Goal: Task Accomplishment & Management: Complete application form

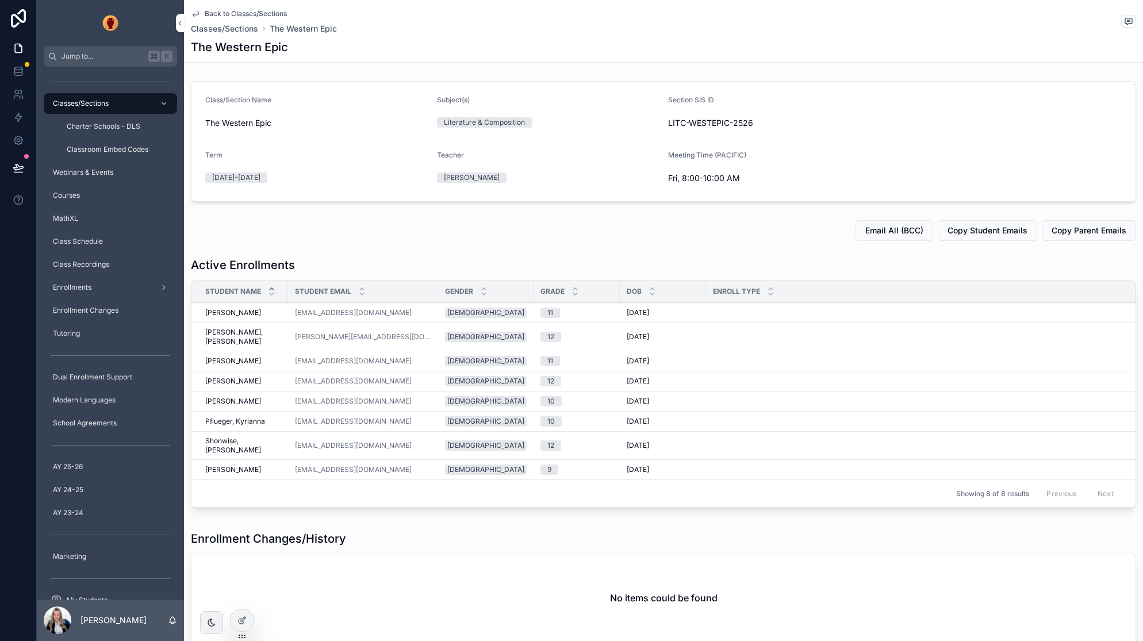
click at [236, 623] on div at bounding box center [242, 621] width 23 height 22
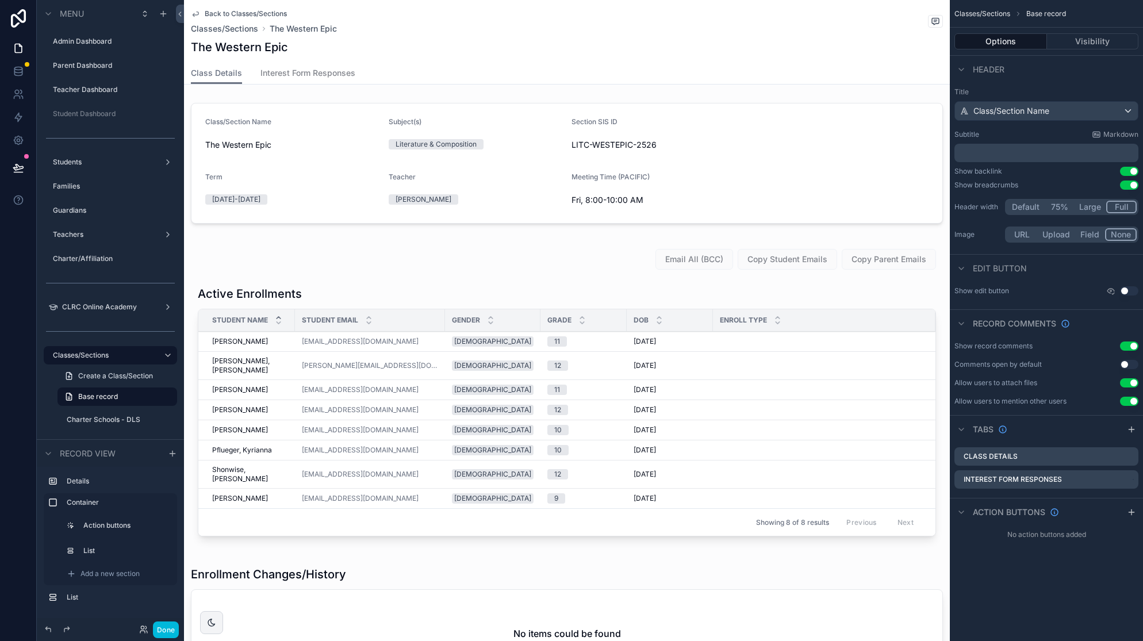
click at [690, 567] on div "scrollable content" at bounding box center [567, 624] width 766 height 125
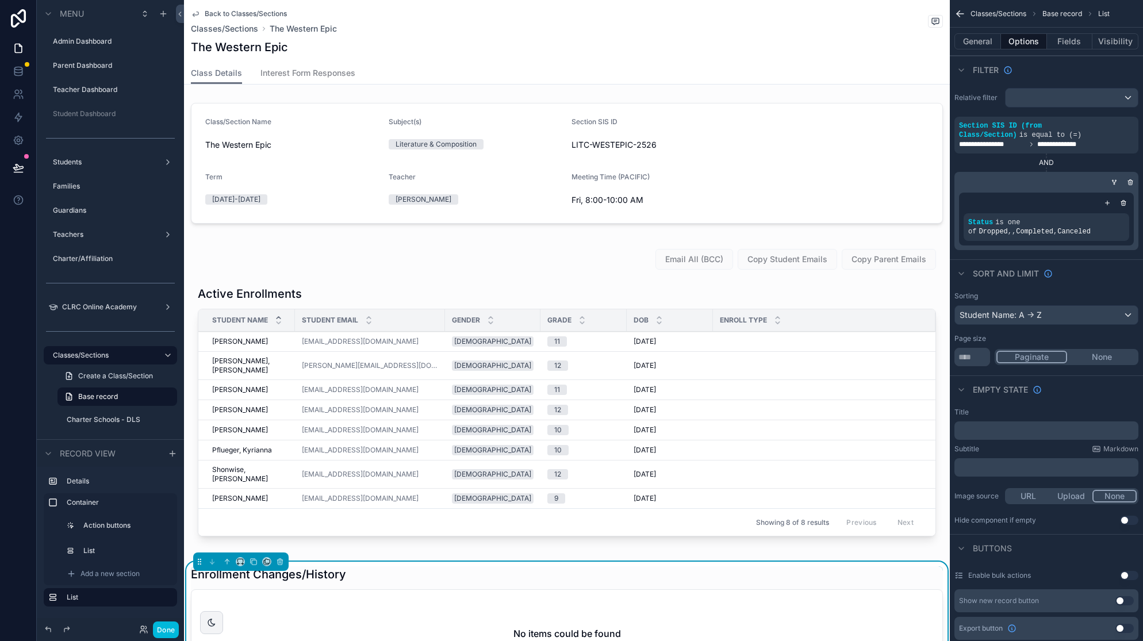
click at [690, 590] on div "No items could be found" at bounding box center [567, 633] width 751 height 87
click at [691, 566] on div "Enrollment Changes/History No items could be found" at bounding box center [567, 622] width 752 height 112
click at [0, 0] on icon "scrollable content" at bounding box center [0, 0] width 0 height 0
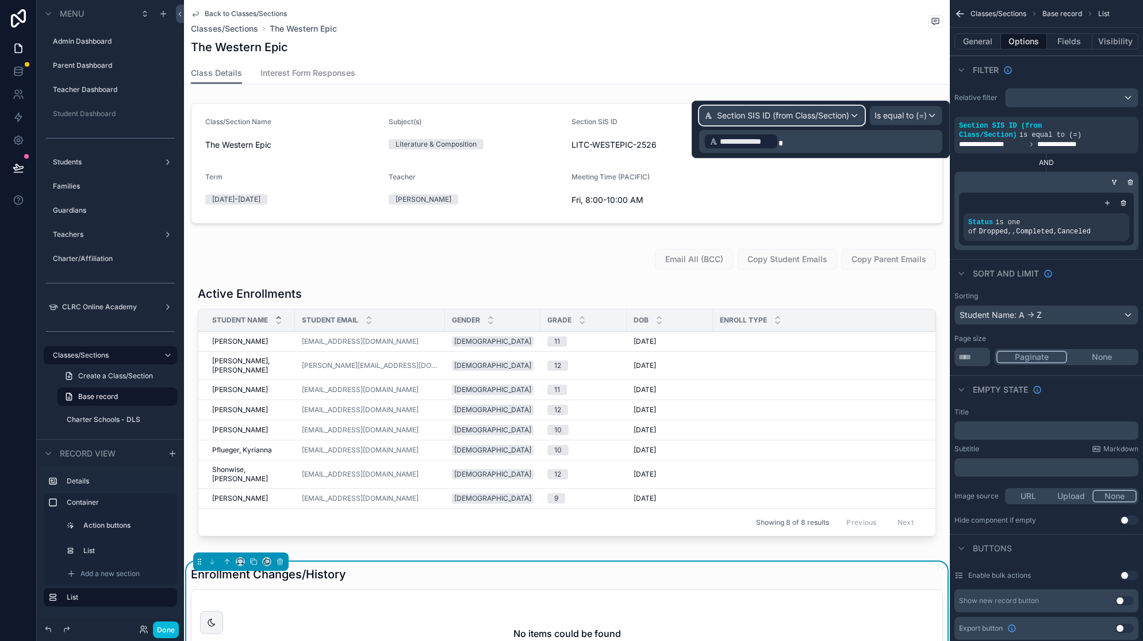
click at [827, 116] on span "Section SIS ID (from Class/Section)" at bounding box center [783, 116] width 132 height 12
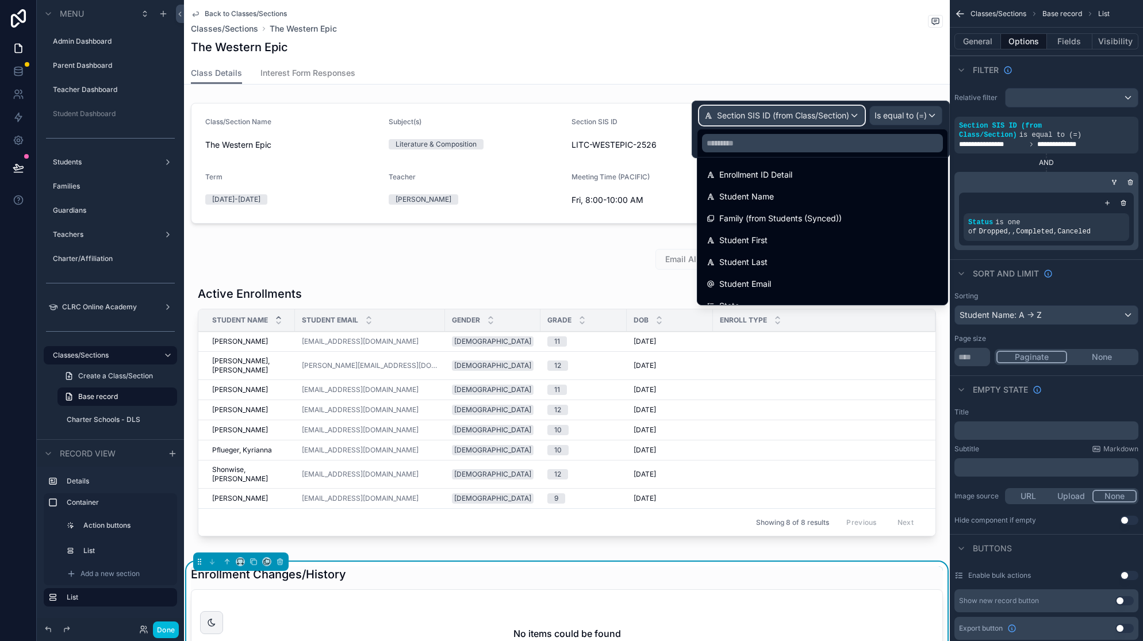
scroll to position [948, 0]
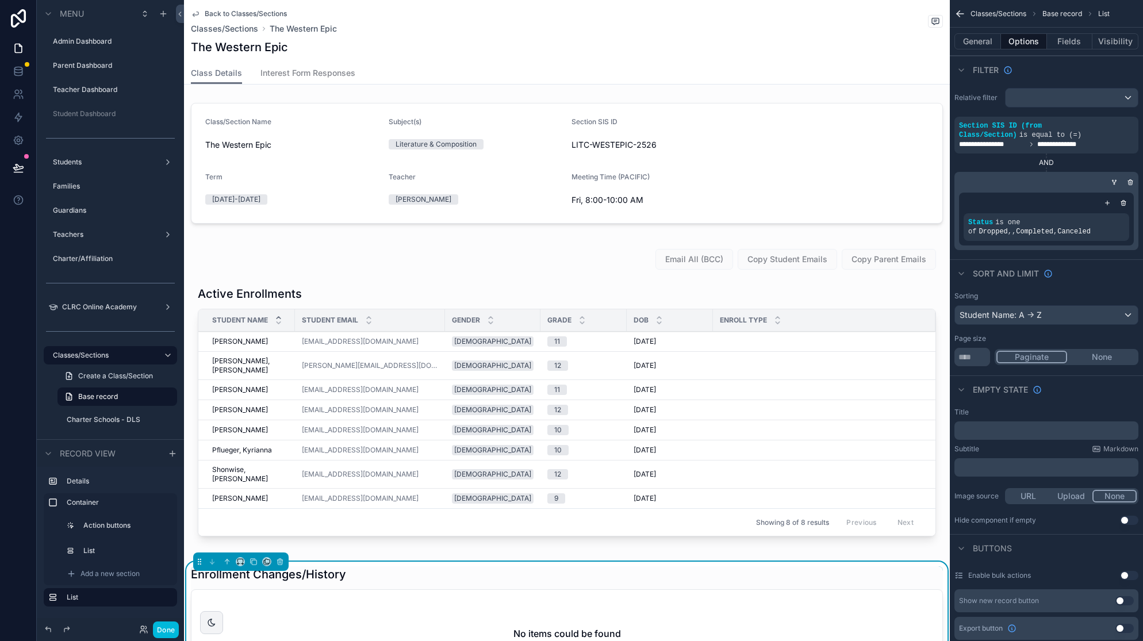
click at [855, 22] on div "Back to Classes/Sections Classes/Sections The Western Epic" at bounding box center [567, 21] width 752 height 25
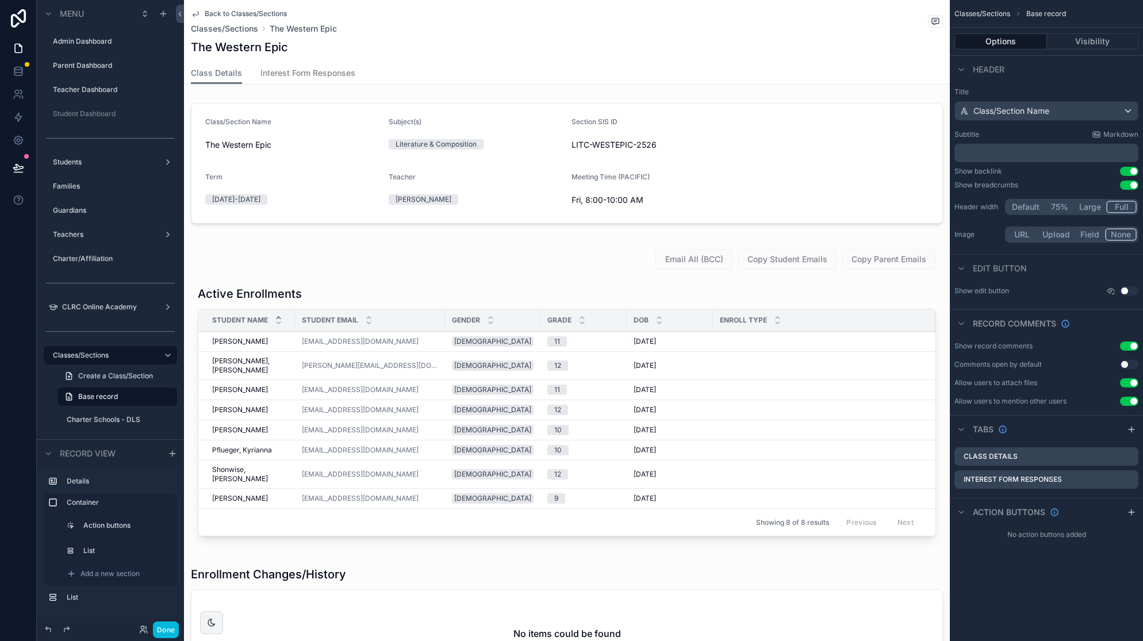
click at [233, 11] on span "Back to Classes/Sections" at bounding box center [246, 13] width 82 height 9
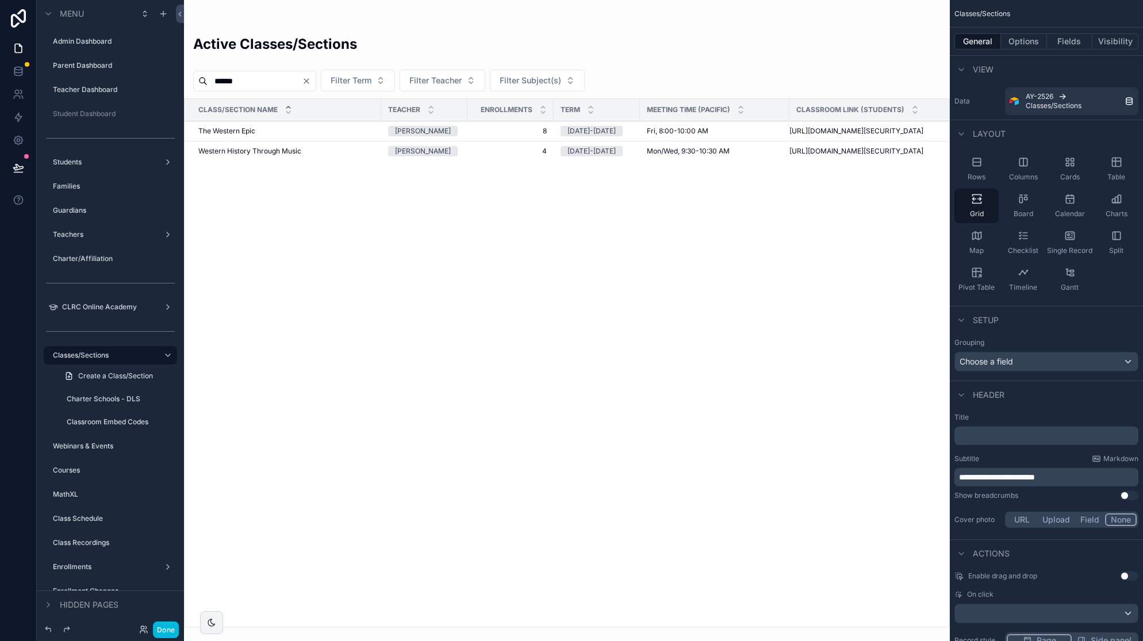
drag, startPoint x: 319, startPoint y: 81, endPoint x: 266, endPoint y: 80, distance: 52.9
click at [306, 80] on div "******" at bounding box center [254, 81] width 123 height 21
click at [266, 80] on input "******" at bounding box center [255, 81] width 94 height 16
type input "****"
click at [250, 133] on span "Economic Practices" at bounding box center [230, 131] width 65 height 9
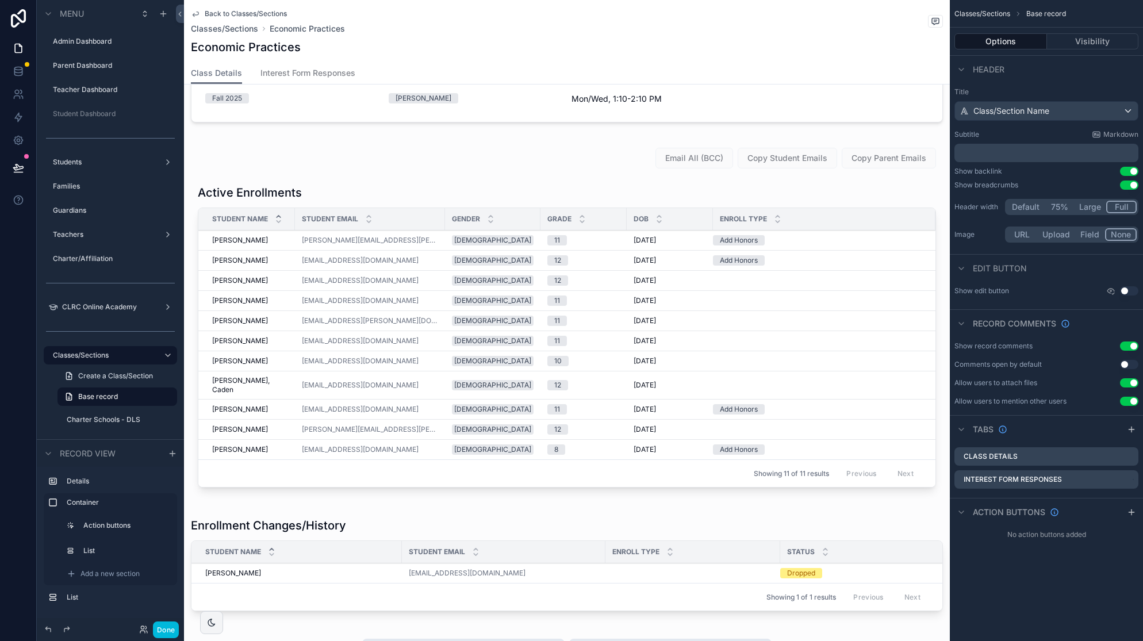
scroll to position [331, 0]
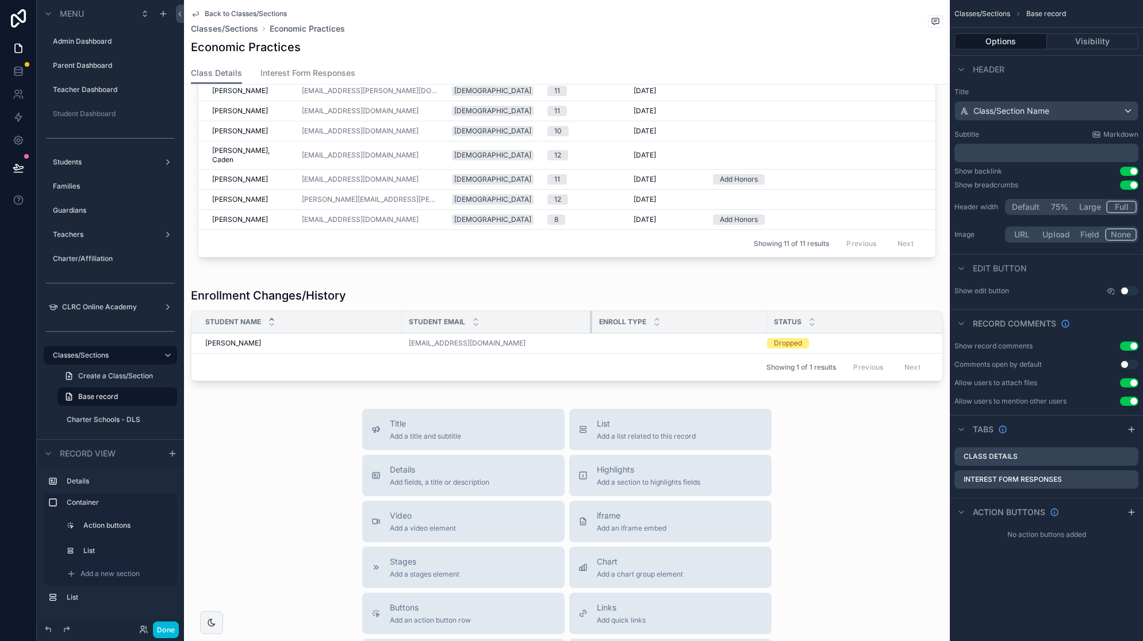
drag, startPoint x: 603, startPoint y: 322, endPoint x: 590, endPoint y: 324, distance: 13.4
click at [590, 324] on div "scrollable content" at bounding box center [592, 322] width 5 height 22
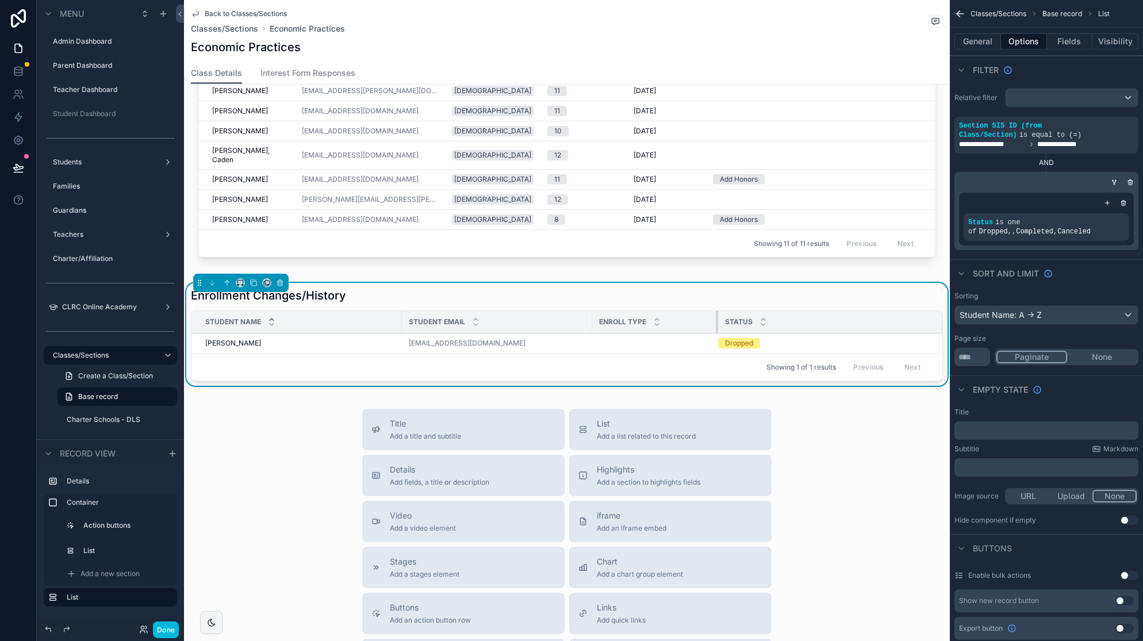
drag, startPoint x: 766, startPoint y: 323, endPoint x: 718, endPoint y: 327, distance: 48.0
click at [718, 327] on div "scrollable content" at bounding box center [718, 322] width 5 height 22
drag, startPoint x: 400, startPoint y: 323, endPoint x: 349, endPoint y: 324, distance: 51.8
click at [344, 325] on div "scrollable content" at bounding box center [346, 322] width 5 height 22
click at [543, 288] on div "Enrollment Changes/History" at bounding box center [567, 296] width 752 height 16
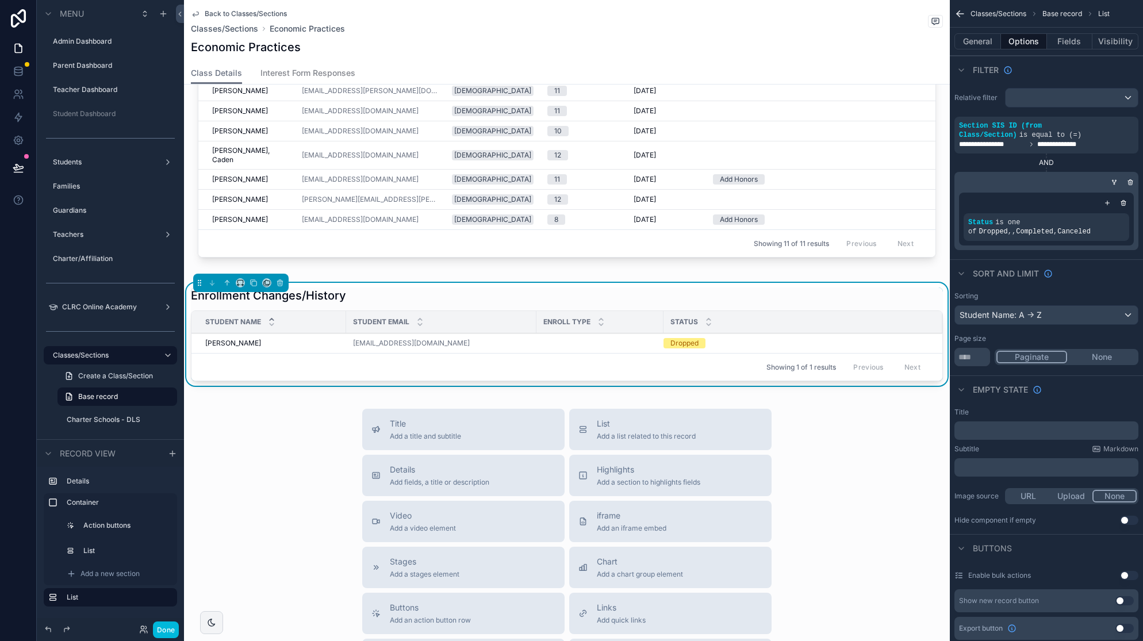
click at [1062, 42] on button "Fields" at bounding box center [1070, 41] width 46 height 16
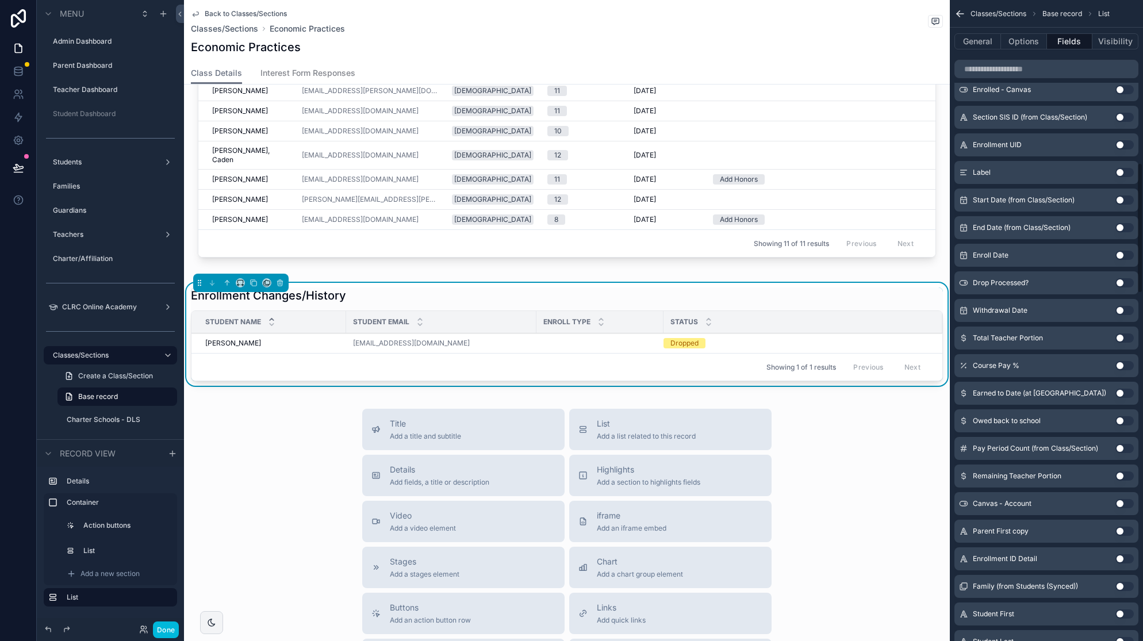
scroll to position [800, 0]
click at [1128, 307] on button "Use setting" at bounding box center [1125, 308] width 18 height 9
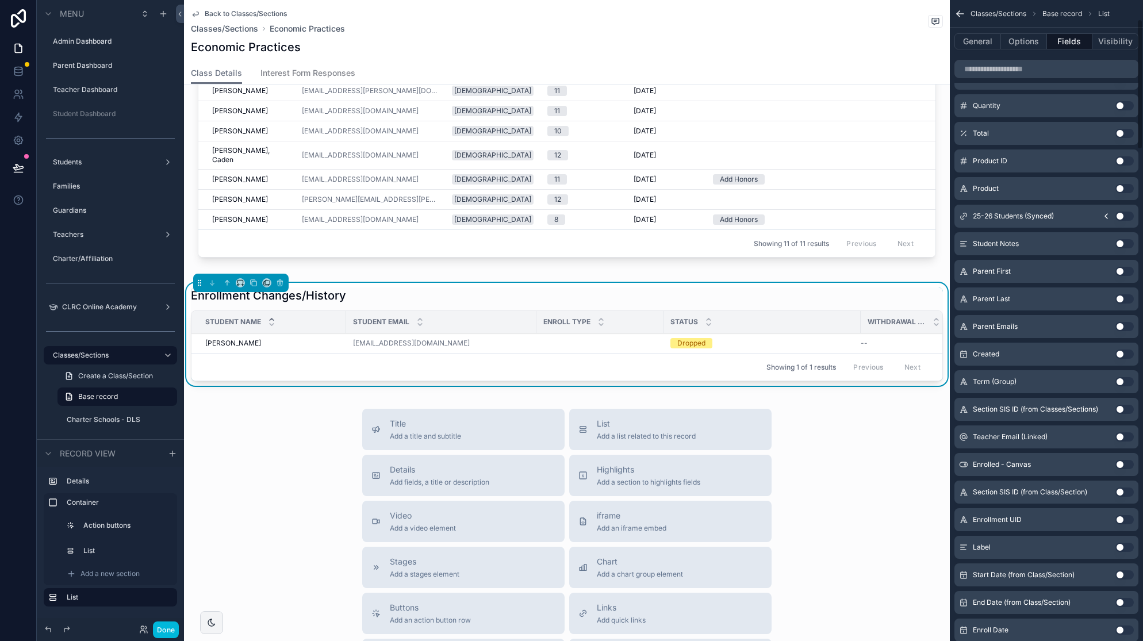
scroll to position [0, 0]
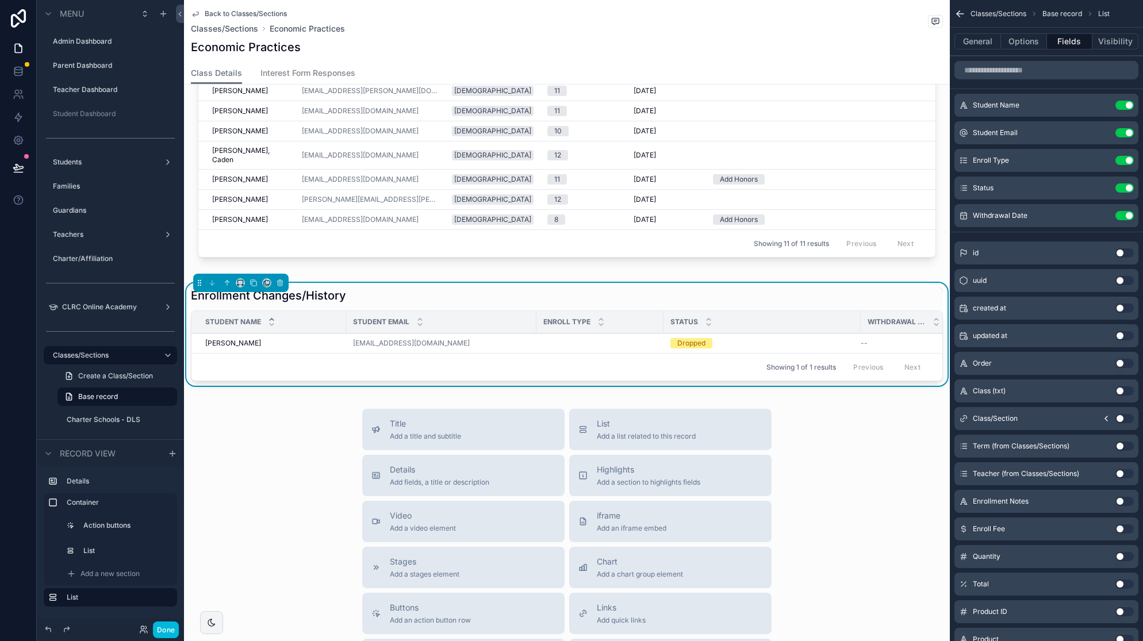
click at [0, 0] on icon "scrollable content" at bounding box center [0, 0] width 0 height 0
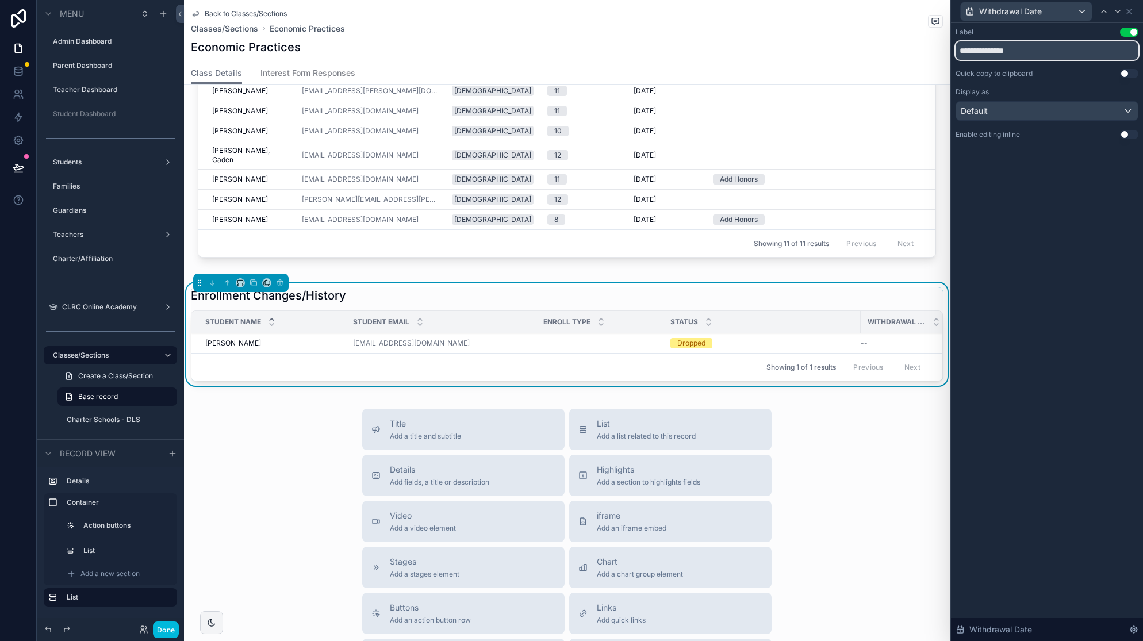
click at [987, 51] on input "**********" at bounding box center [1047, 50] width 183 height 18
type input "*********"
click at [1026, 195] on div "Label Use setting ********* Quick copy to clipboard Use setting Display as Defa…" at bounding box center [1047, 332] width 192 height 618
drag, startPoint x: 858, startPoint y: 320, endPoint x: 818, endPoint y: 320, distance: 40.3
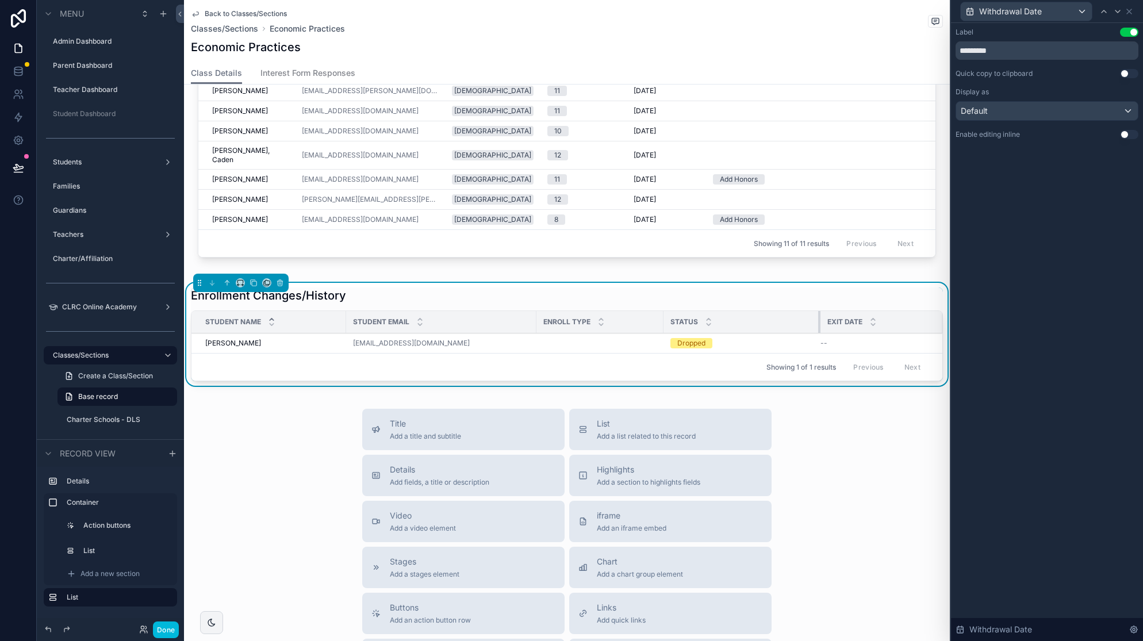
click at [818, 320] on div "scrollable content" at bounding box center [820, 322] width 5 height 22
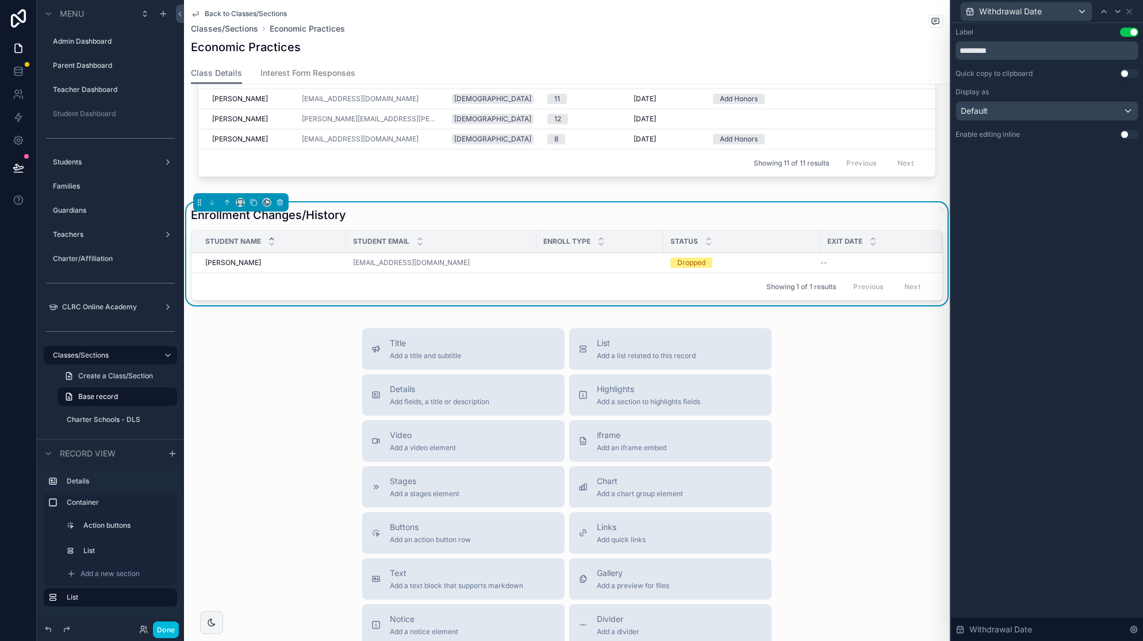
scroll to position [428, 0]
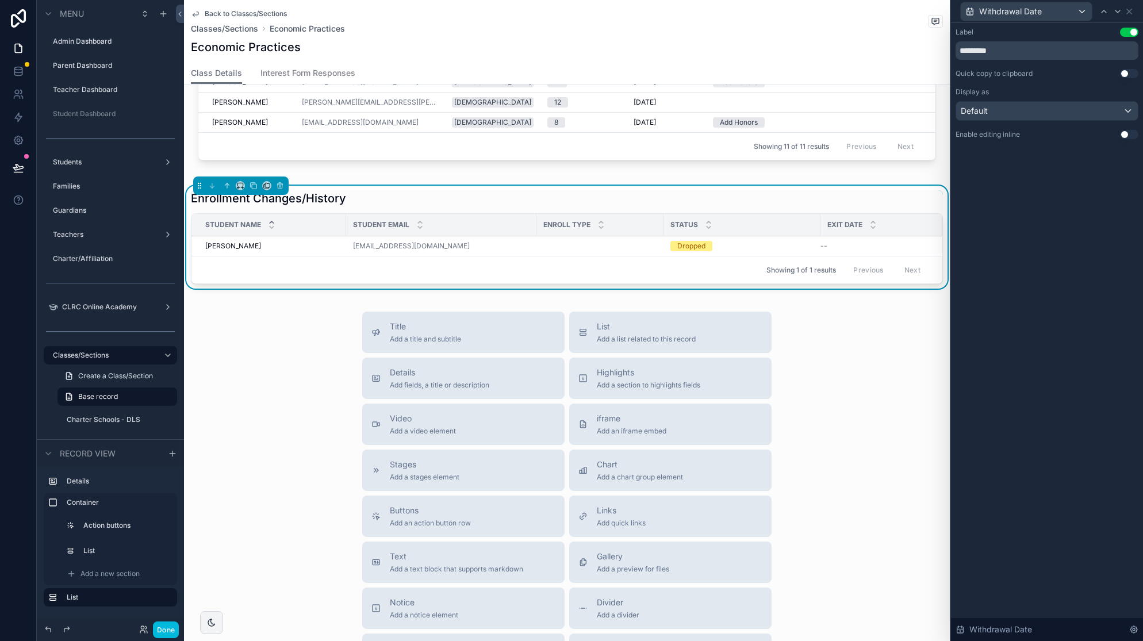
click at [1021, 322] on div "Label Use setting ********* Quick copy to clipboard Use setting Display as Defa…" at bounding box center [1047, 332] width 192 height 618
click at [163, 633] on button "Done" at bounding box center [166, 630] width 26 height 17
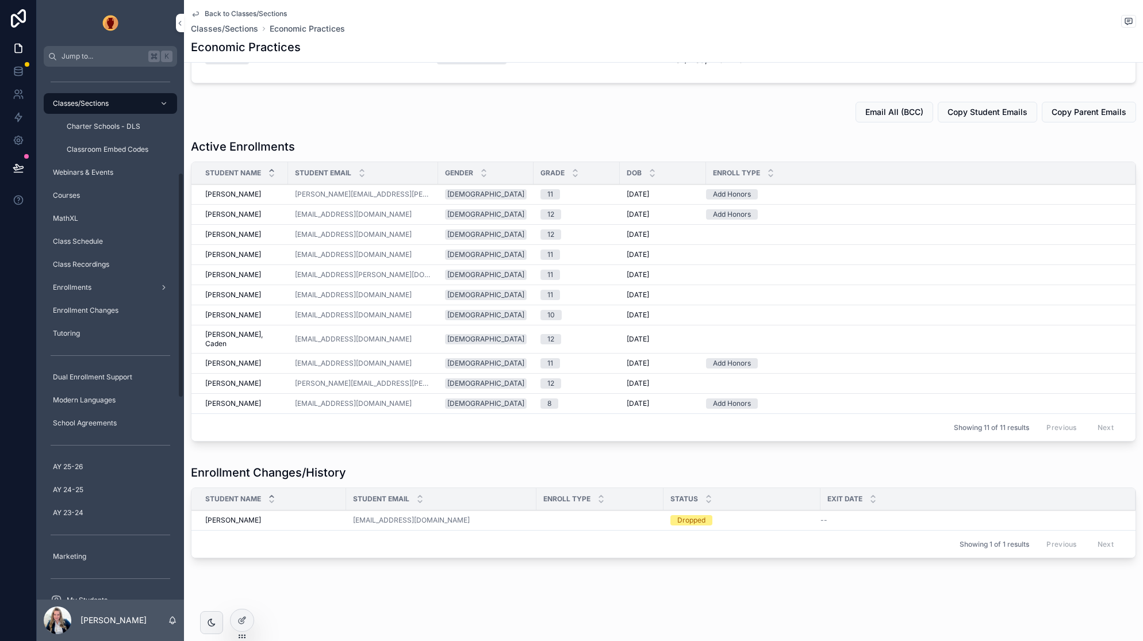
scroll to position [118, 0]
click at [530, 500] on div "scrollable content" at bounding box center [531, 499] width 5 height 22
drag, startPoint x: 660, startPoint y: 500, endPoint x: 676, endPoint y: 500, distance: 15.5
click at [676, 500] on div "scrollable content" at bounding box center [677, 499] width 5 height 22
click at [104, 306] on span "Enrollment Changes" at bounding box center [86, 310] width 66 height 9
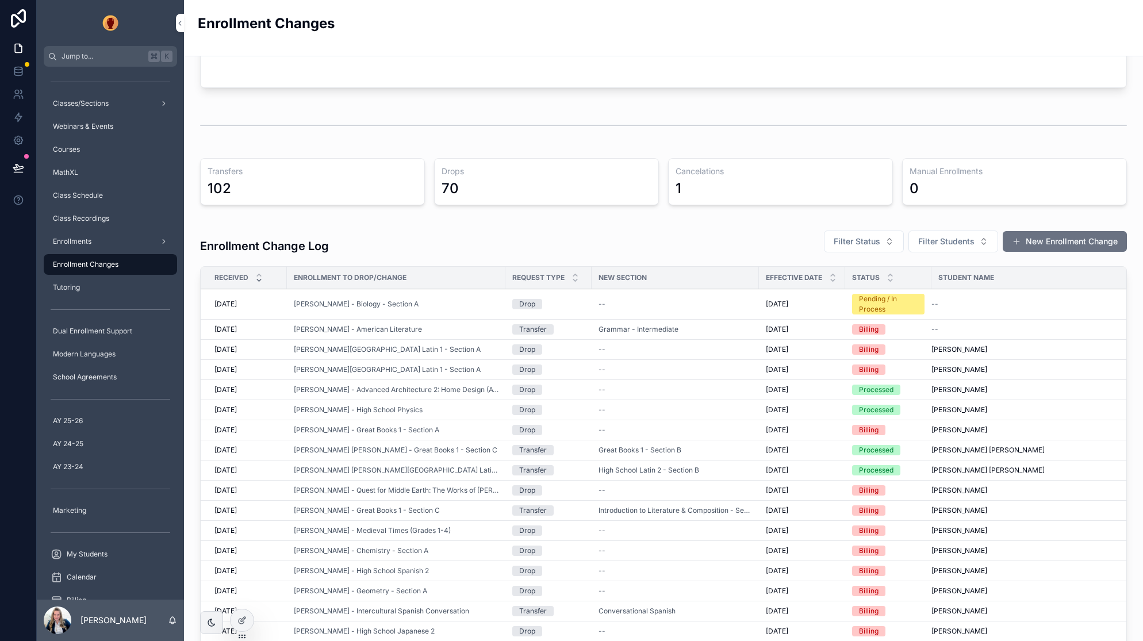
click at [1044, 237] on button "New Enrollment Change" at bounding box center [1065, 241] width 124 height 21
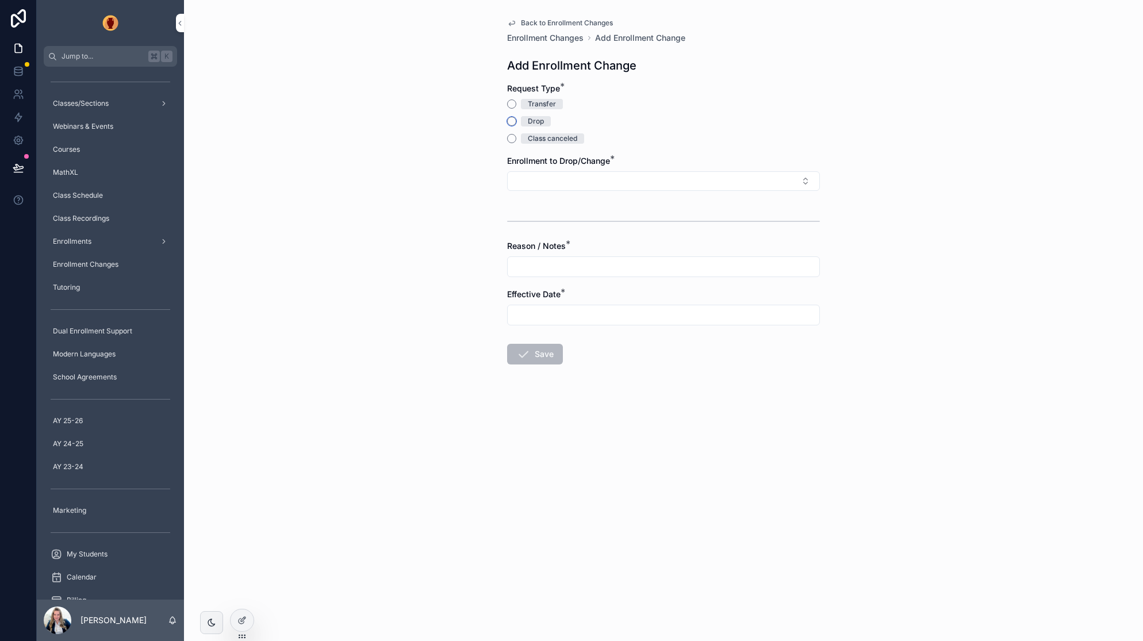
click at [513, 119] on button "Drop" at bounding box center [511, 121] width 9 height 9
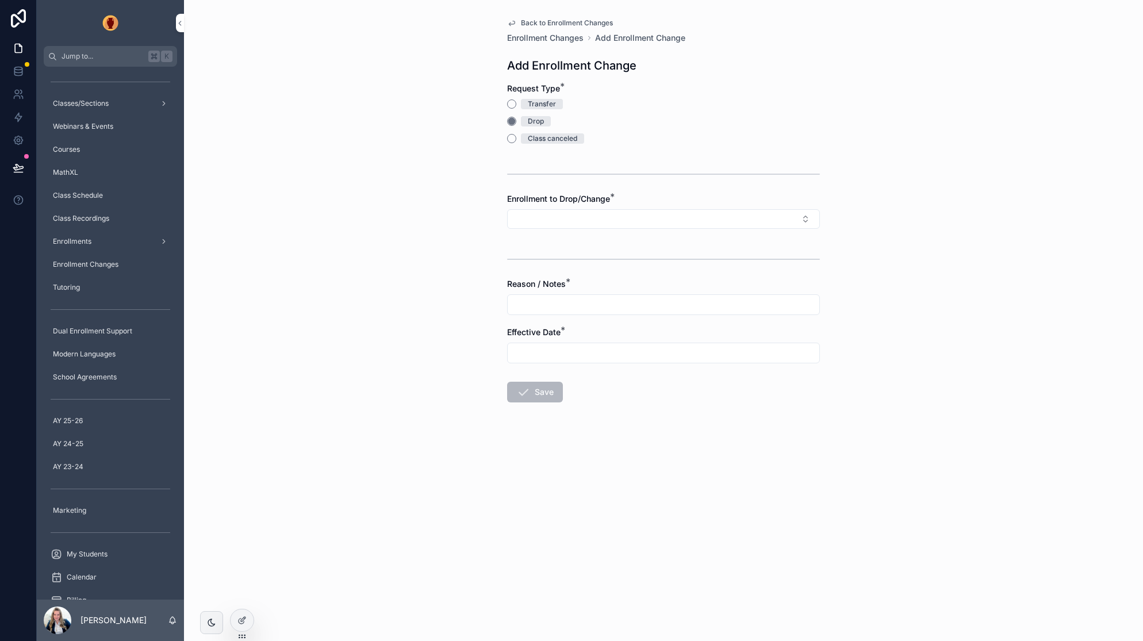
click at [537, 220] on button "Select Button" at bounding box center [663, 219] width 313 height 20
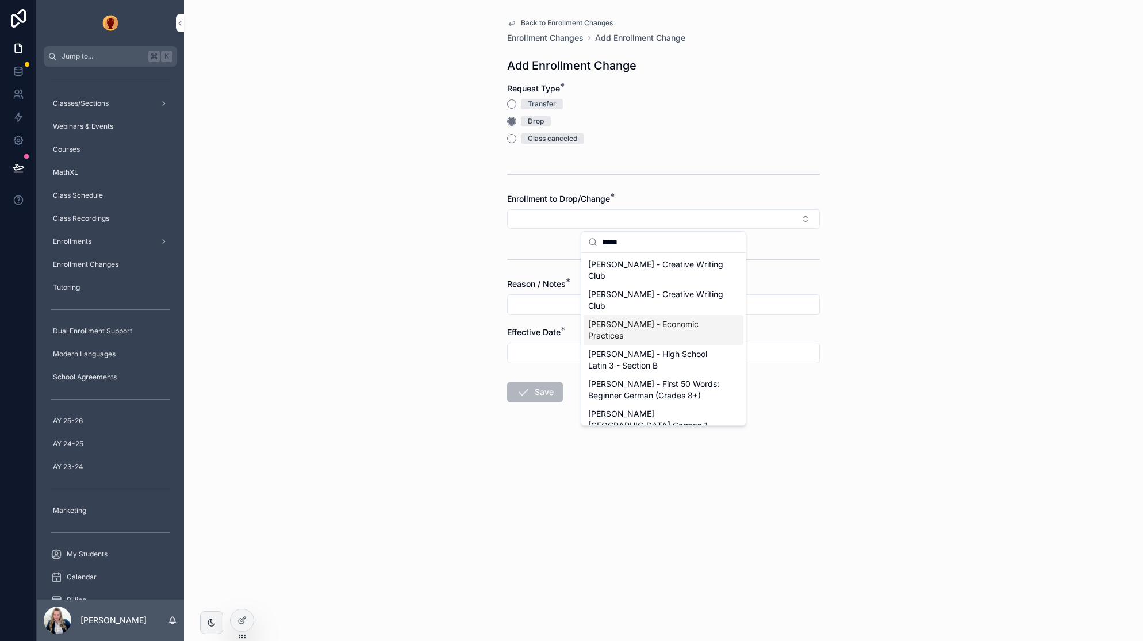
type input "*****"
drag, startPoint x: 658, startPoint y: 323, endPoint x: 649, endPoint y: 323, distance: 9.2
click at [658, 323] on span "[PERSON_NAME] - Economic Practices" at bounding box center [656, 330] width 137 height 23
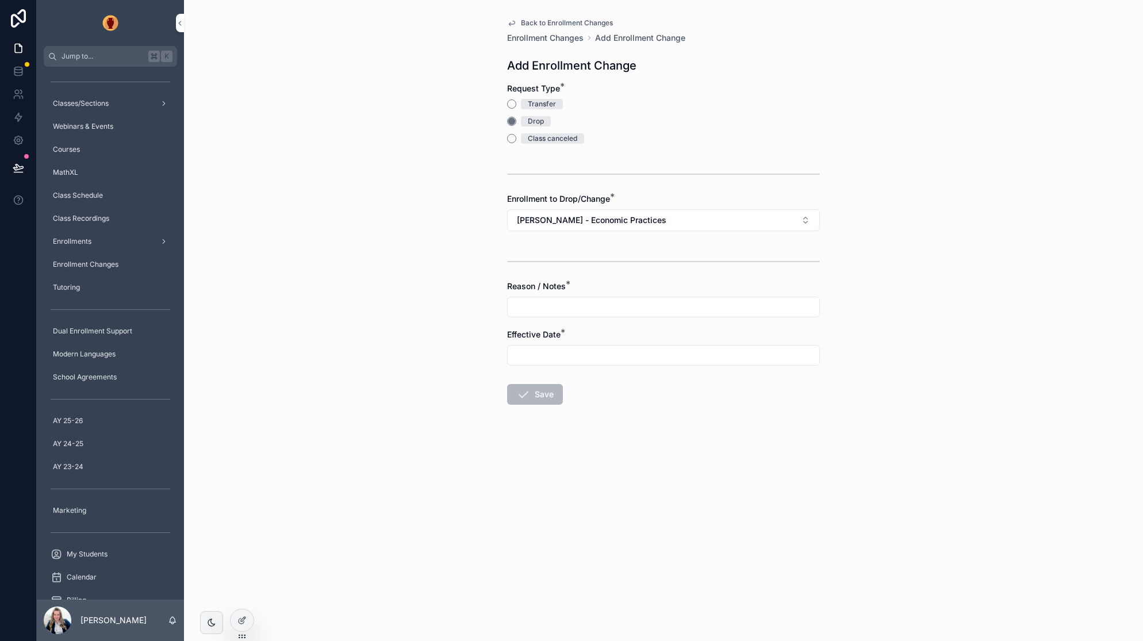
click at [550, 307] on input "scrollable content" at bounding box center [664, 307] width 312 height 16
type input "**********"
click at [548, 353] on input "scrollable content" at bounding box center [664, 355] width 312 height 16
drag, startPoint x: 703, startPoint y: 450, endPoint x: 568, endPoint y: 447, distance: 135.2
click at [702, 450] on button "3" at bounding box center [705, 449] width 21 height 21
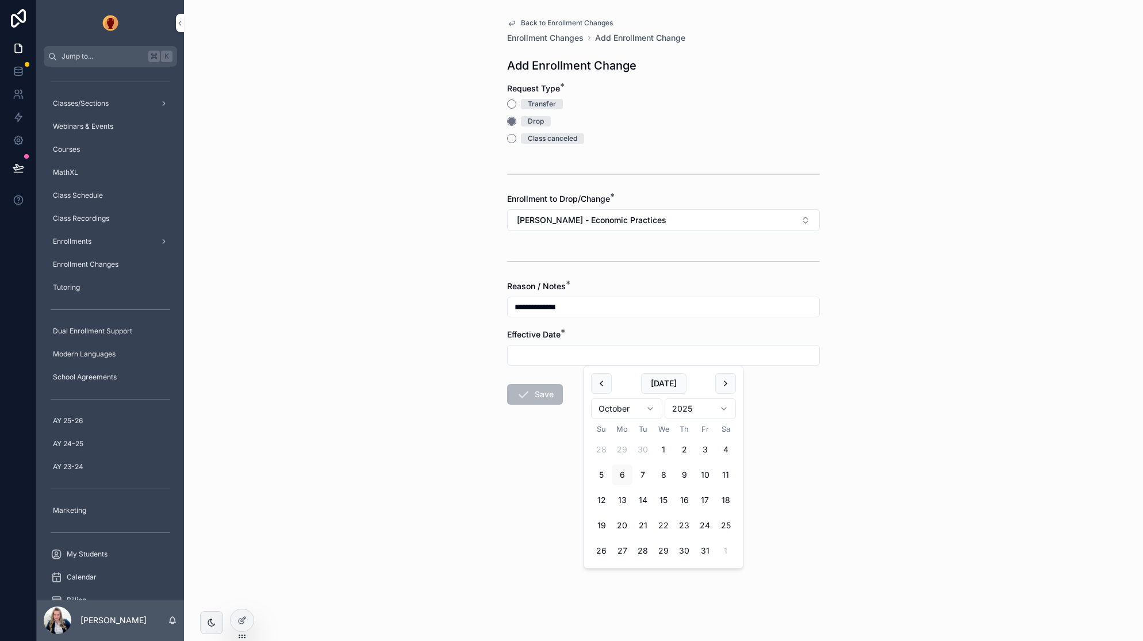
type input "*********"
click at [544, 398] on button "Save" at bounding box center [535, 394] width 56 height 21
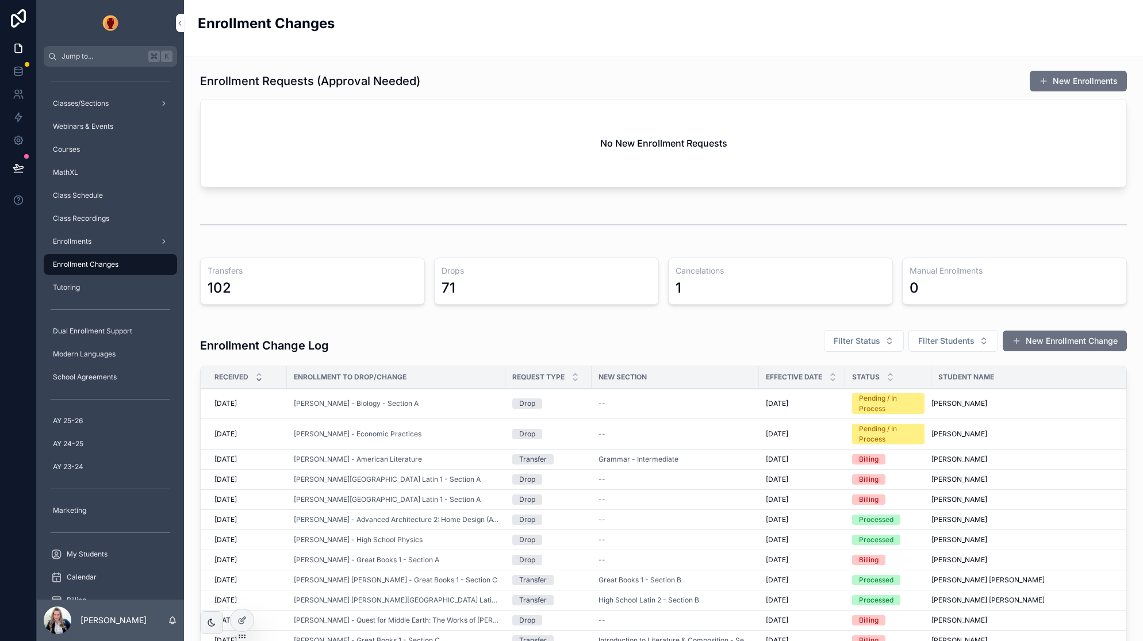
click at [893, 431] on div "Pending / In Process" at bounding box center [888, 434] width 59 height 21
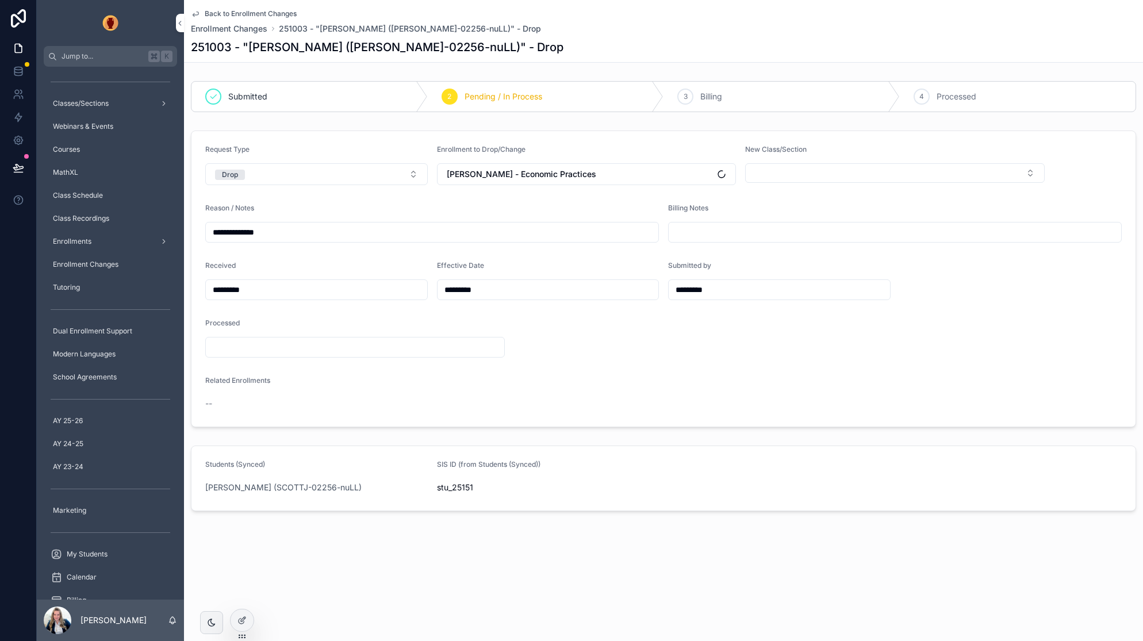
click at [708, 99] on span "Billing" at bounding box center [711, 97] width 22 height 12
click at [216, 12] on span "Back to Enrollment Changes" at bounding box center [251, 13] width 92 height 9
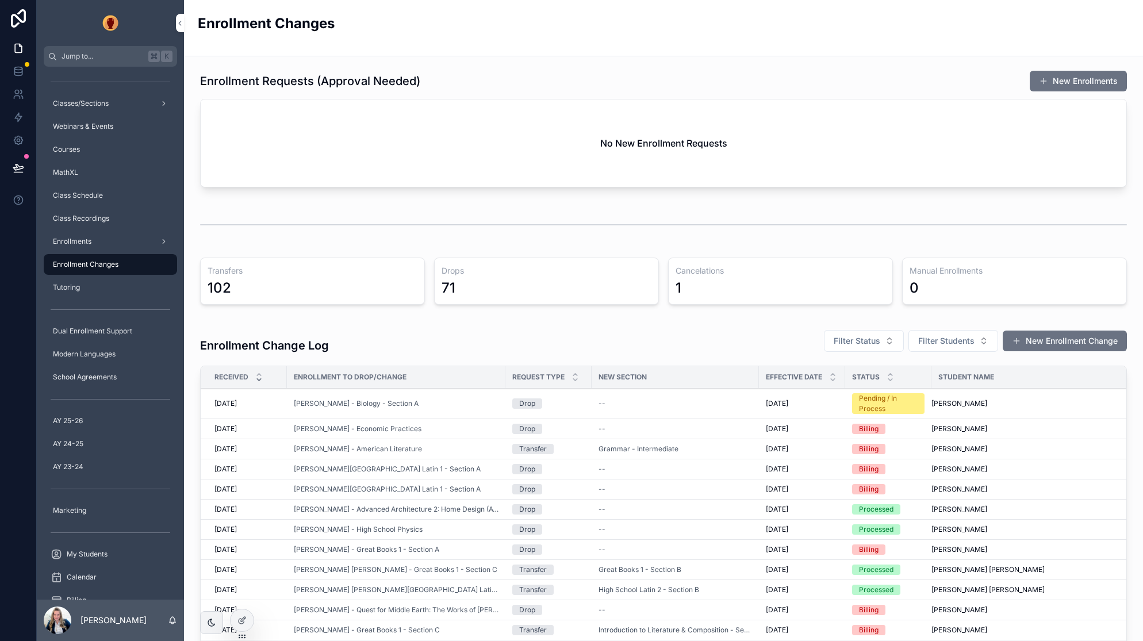
click at [449, 404] on div "[PERSON_NAME] - Biology - Section A" at bounding box center [396, 403] width 205 height 9
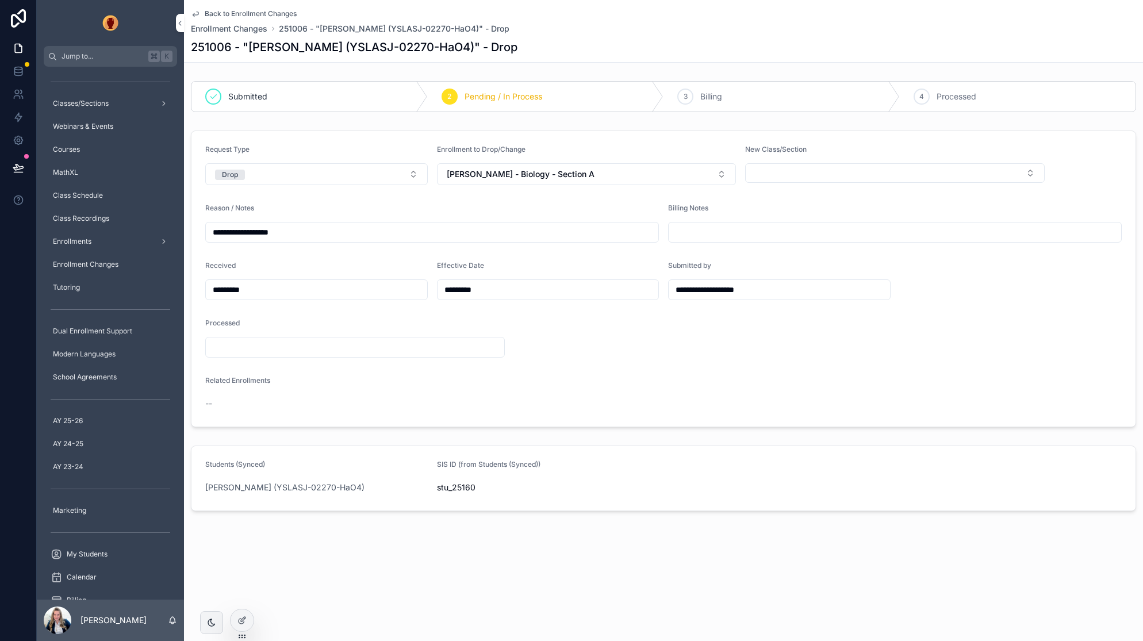
click at [718, 93] on span "Billing" at bounding box center [711, 97] width 22 height 12
click at [216, 11] on span "Back to Enrollment Changes" at bounding box center [251, 13] width 92 height 9
